Goal: Transaction & Acquisition: Download file/media

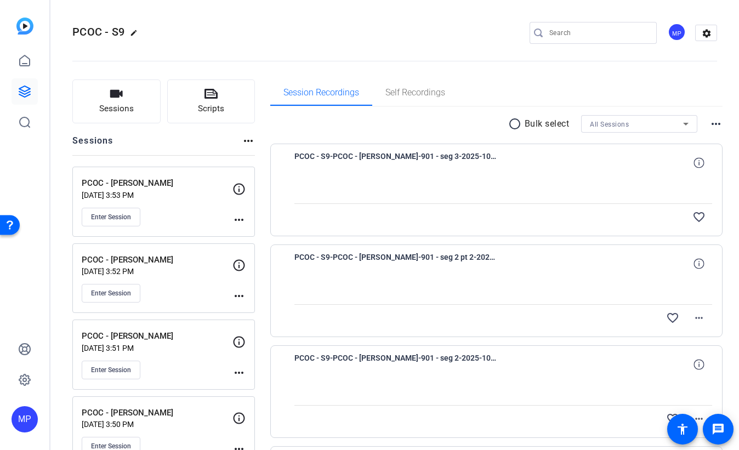
click at [641, 125] on div "All Sessions" at bounding box center [636, 124] width 93 height 14
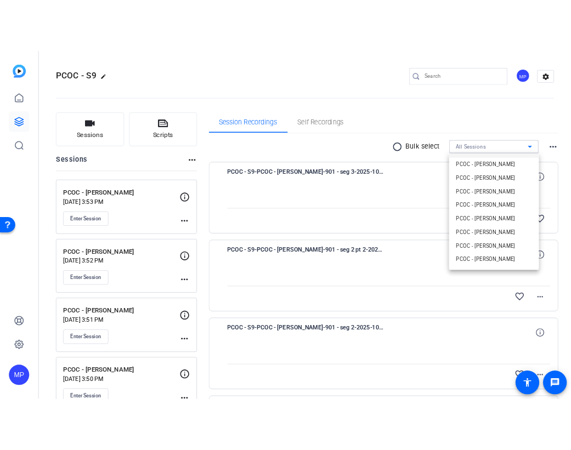
scroll to position [57, 0]
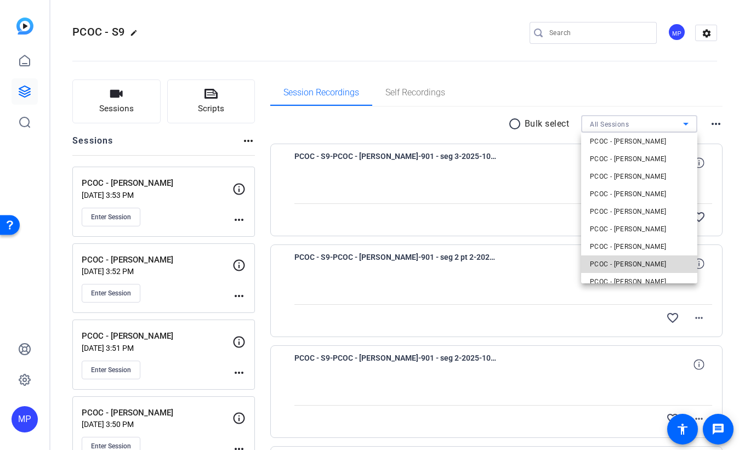
click at [654, 265] on mat-option "PCOC - [PERSON_NAME]" at bounding box center [639, 265] width 116 height 18
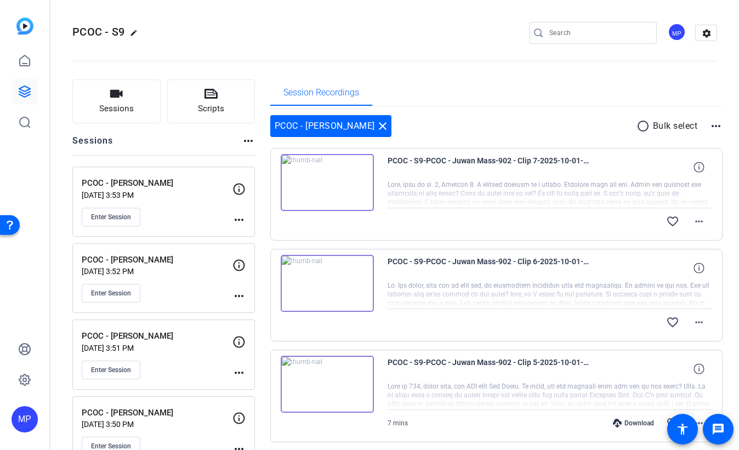
click at [642, 127] on mat-icon "radio_button_unchecked" at bounding box center [645, 126] width 16 height 13
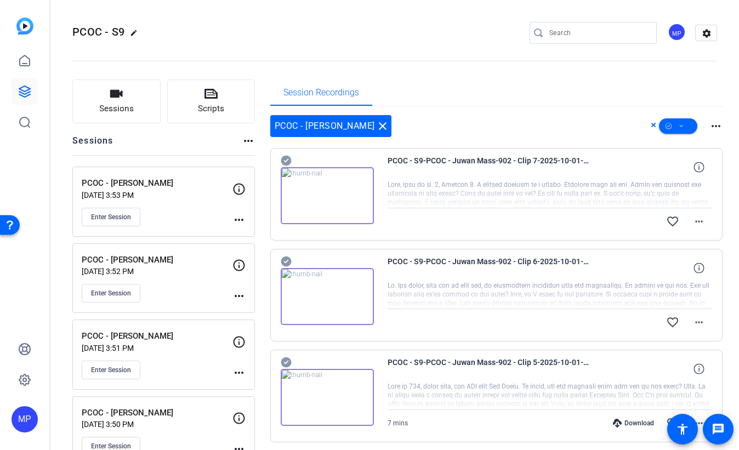
click at [286, 158] on icon at bounding box center [286, 161] width 10 height 10
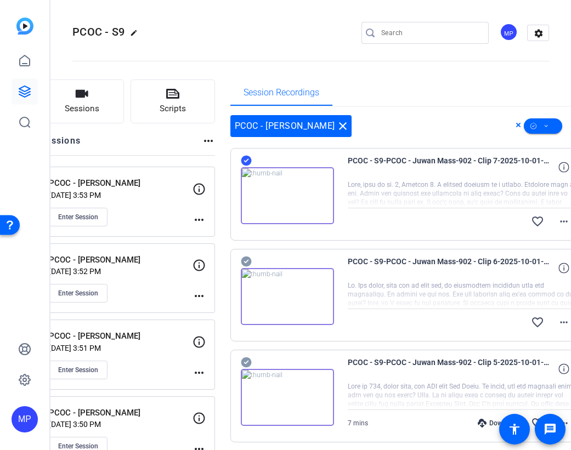
click at [252, 261] on icon at bounding box center [246, 261] width 11 height 13
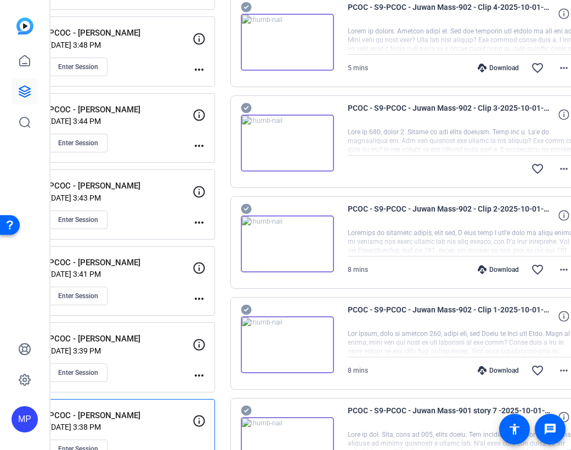
scroll to position [360, 0]
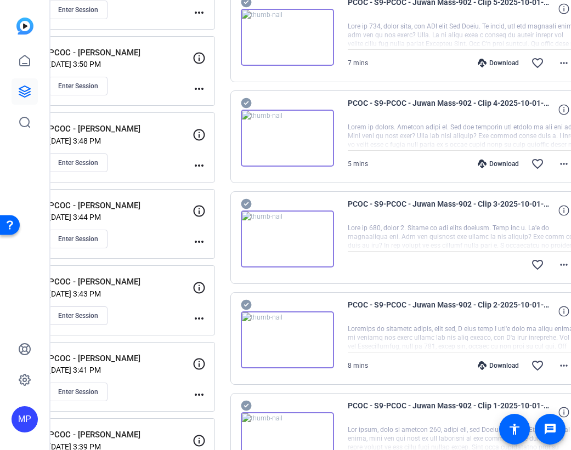
click at [251, 302] on icon at bounding box center [246, 305] width 10 height 10
click at [251, 199] on icon at bounding box center [246, 204] width 10 height 10
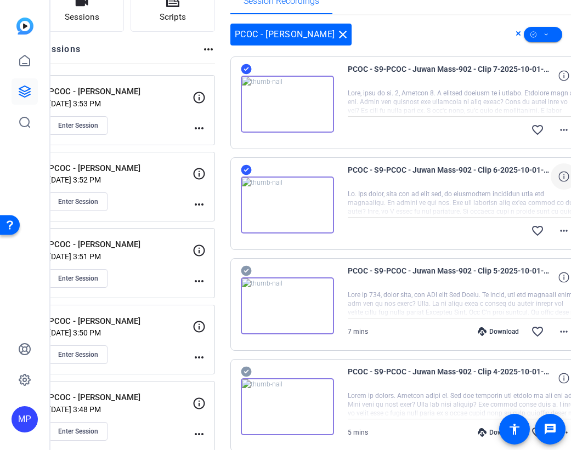
scroll to position [0, 0]
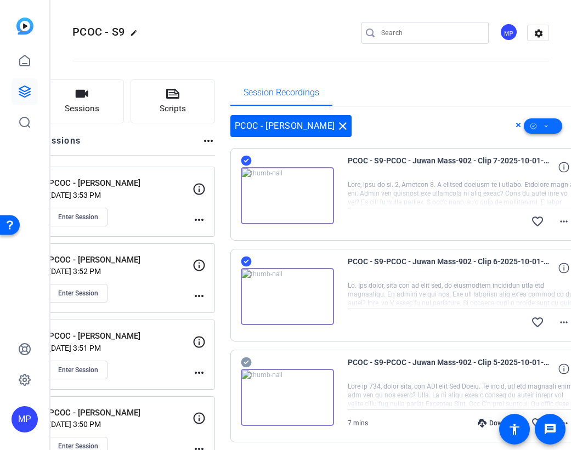
click at [543, 127] on icon at bounding box center [545, 127] width 5 height 14
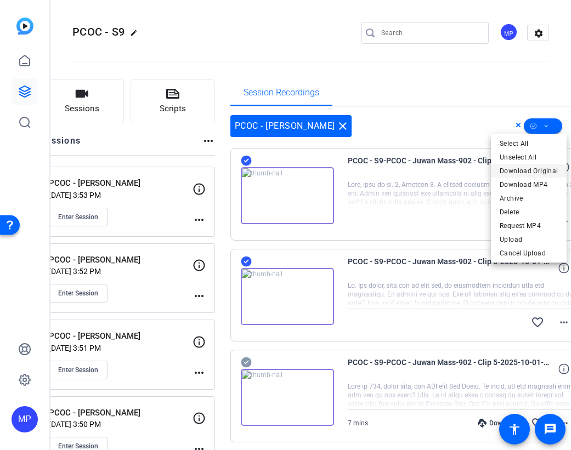
click at [523, 172] on span "Download Original" at bounding box center [529, 171] width 58 height 13
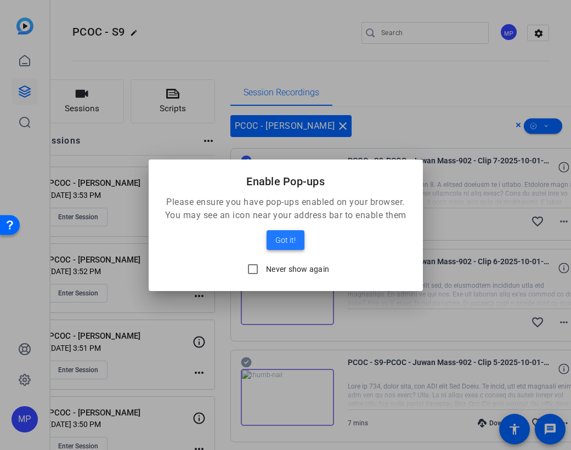
click at [288, 241] on span "Got it!" at bounding box center [285, 240] width 20 height 13
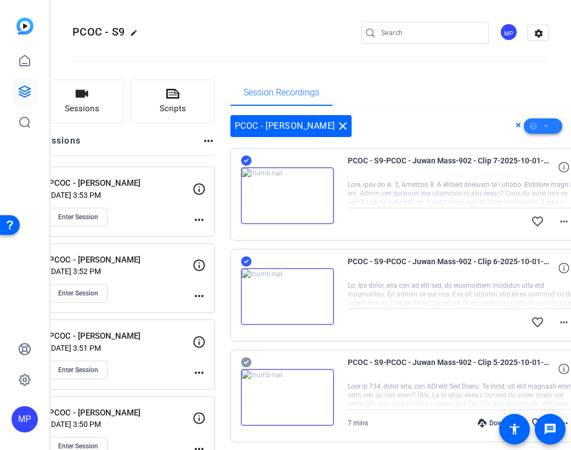
click at [543, 128] on icon at bounding box center [545, 127] width 5 height 14
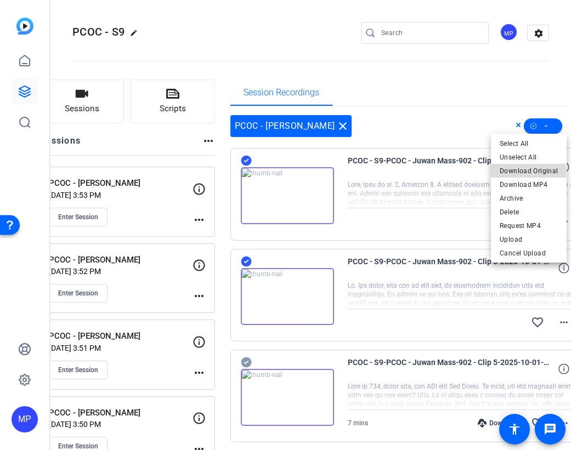
click at [523, 171] on span "Download Original" at bounding box center [529, 171] width 58 height 13
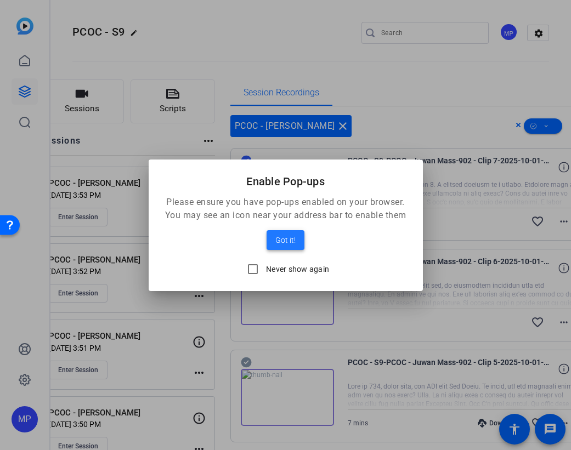
click at [288, 234] on span "Got it!" at bounding box center [285, 240] width 20 height 13
